Goal: Transaction & Acquisition: Download file/media

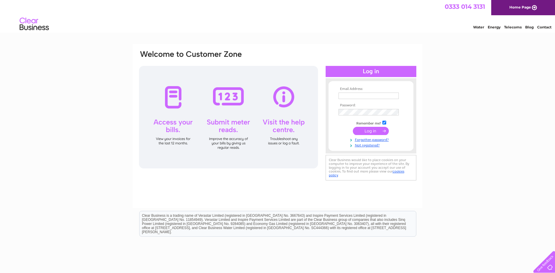
type input "acornunderfives@weycp.org.uk"
click at [374, 131] on input "submit" at bounding box center [371, 131] width 36 height 8
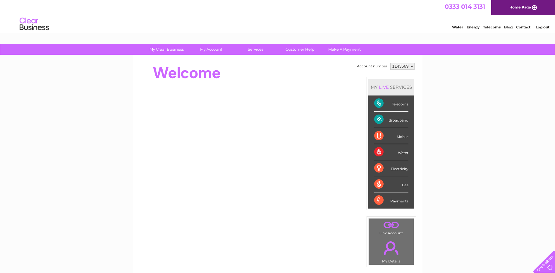
click at [399, 118] on div "Broadband" at bounding box center [391, 119] width 34 height 16
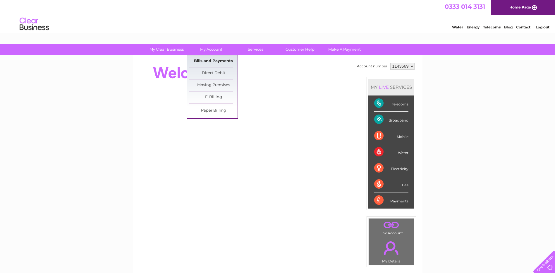
click at [218, 63] on link "Bills and Payments" at bounding box center [213, 61] width 48 height 12
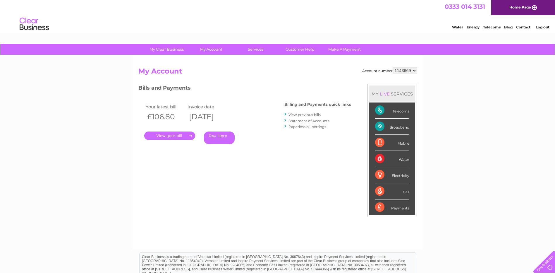
click at [314, 115] on link "View previous bills" at bounding box center [304, 114] width 32 height 4
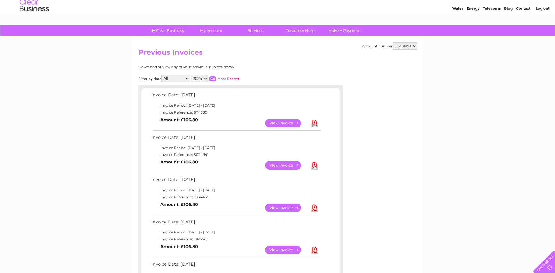
scroll to position [58, 0]
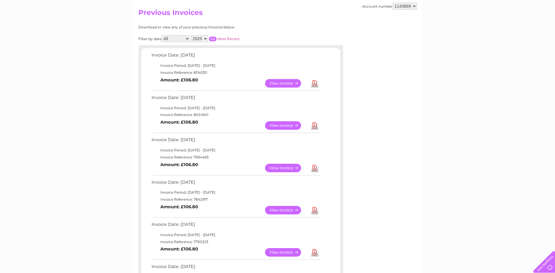
click at [284, 169] on link "View" at bounding box center [286, 167] width 43 height 8
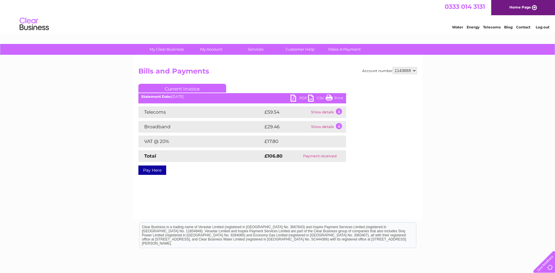
click at [299, 96] on link "PDF" at bounding box center [299, 98] width 18 height 8
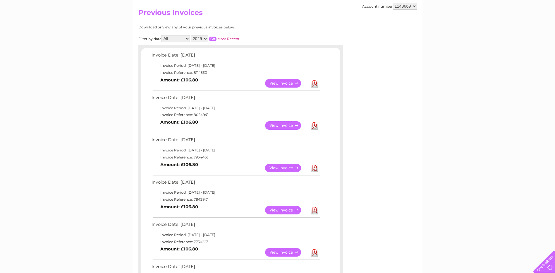
click at [317, 127] on link "Download" at bounding box center [314, 125] width 7 height 8
click at [314, 82] on link "Download" at bounding box center [314, 83] width 7 height 8
